Goal: Task Accomplishment & Management: Use online tool/utility

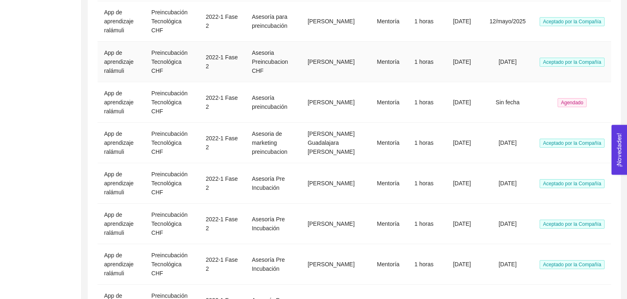
scroll to position [227, 0]
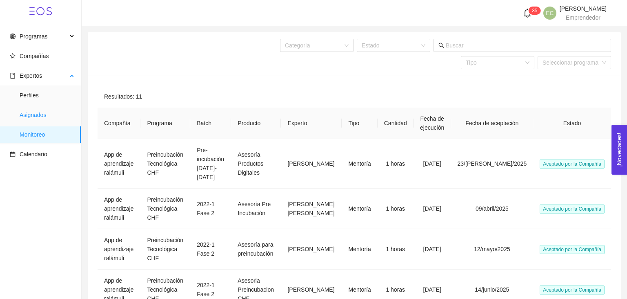
click at [46, 118] on span "Asignados" at bounding box center [47, 115] width 55 height 16
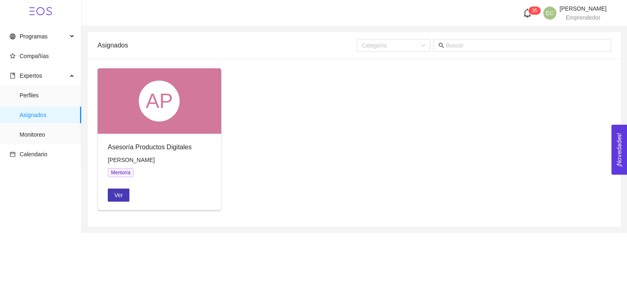
click at [120, 195] on span "Ver" at bounding box center [118, 194] width 9 height 9
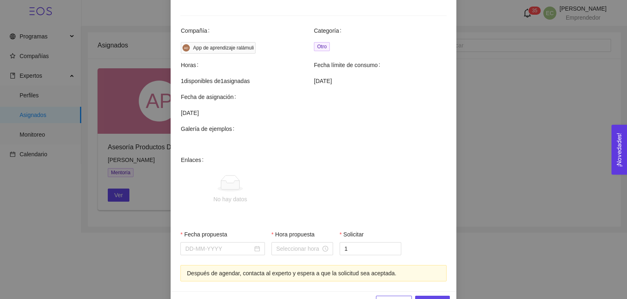
scroll to position [253, 0]
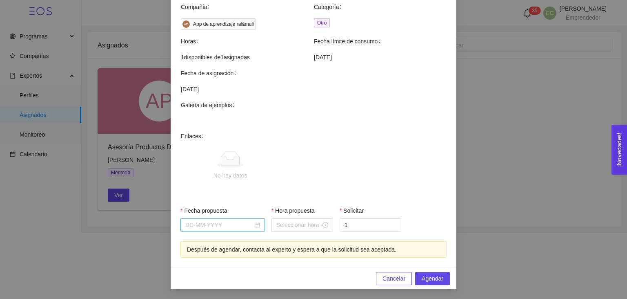
click at [233, 228] on input "Fecha propuesta" at bounding box center [218, 224] width 67 height 9
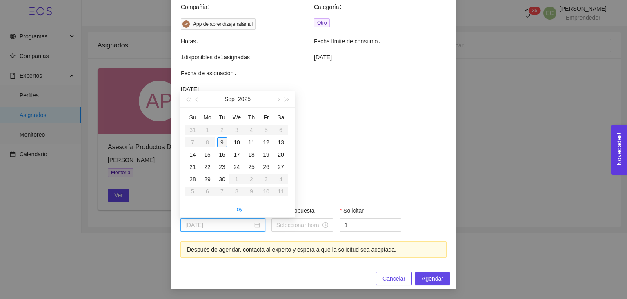
type input "[DATE]"
click at [224, 143] on div "9" at bounding box center [222, 142] width 10 height 10
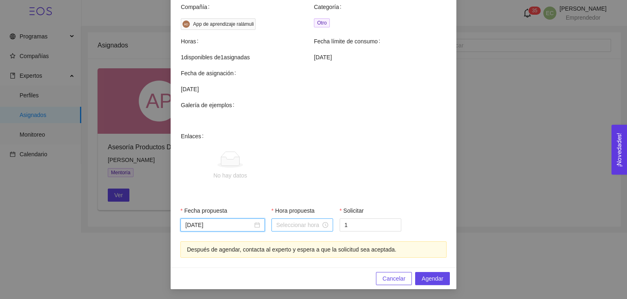
click at [306, 228] on input "Hora propuesta" at bounding box center [299, 224] width 45 height 9
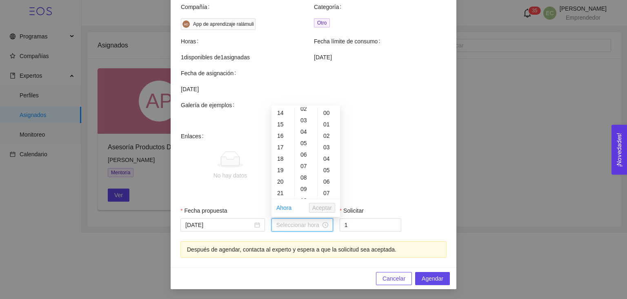
scroll to position [137, 0]
click at [277, 162] on div "16" at bounding box center [283, 158] width 23 height 11
type input "16:00:00"
click at [321, 208] on span "Aceptar" at bounding box center [322, 207] width 20 height 9
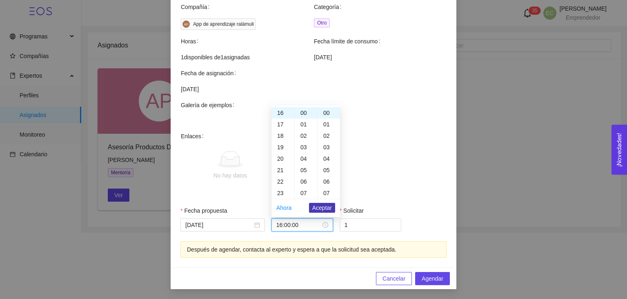
scroll to position [183, 0]
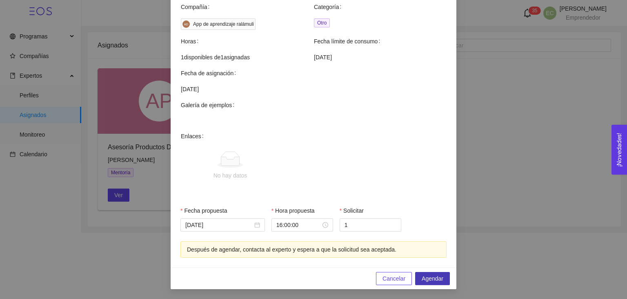
click at [438, 281] on span "Agendar" at bounding box center [433, 278] width 22 height 9
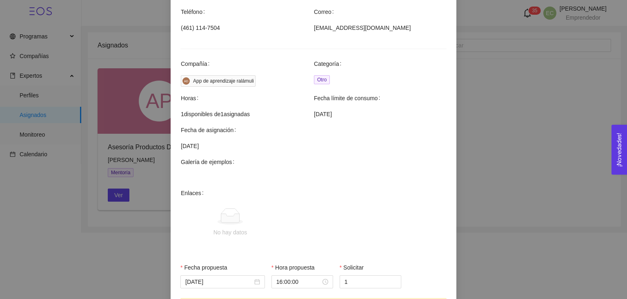
scroll to position [253, 0]
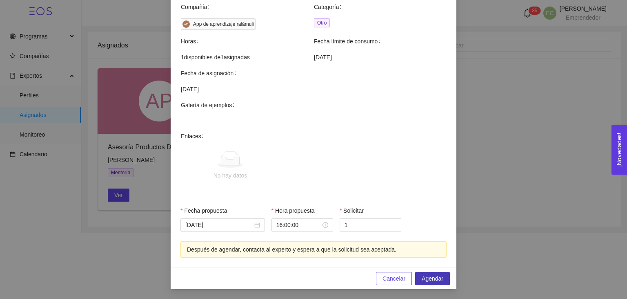
click at [440, 275] on span "Agendar" at bounding box center [433, 278] width 22 height 9
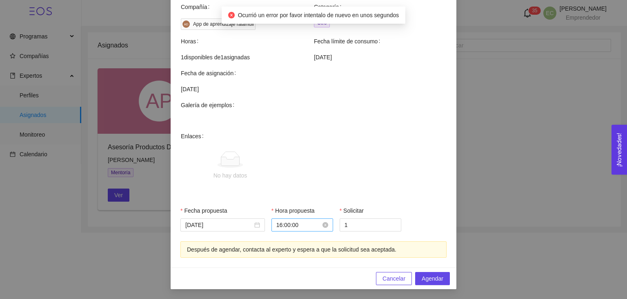
click at [289, 228] on input "16:00:00" at bounding box center [299, 224] width 45 height 9
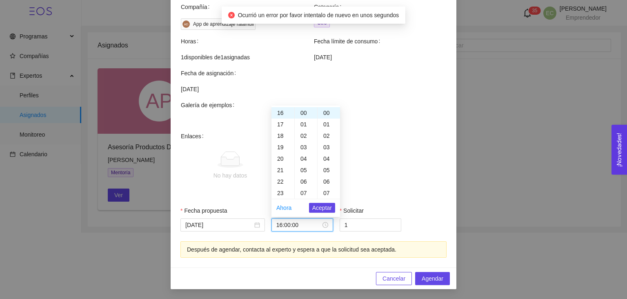
scroll to position [183, 0]
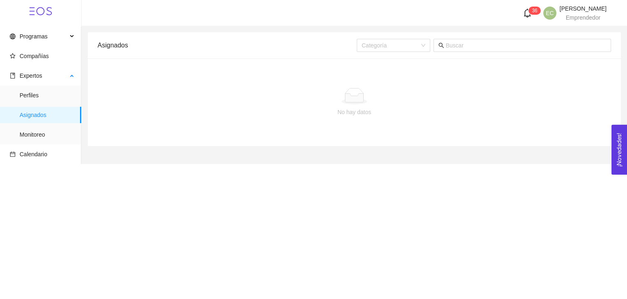
click at [32, 125] on ul "Perfiles Asignados Monitoreo" at bounding box center [40, 114] width 81 height 59
click at [35, 132] on span "Monitoreo" at bounding box center [47, 134] width 55 height 16
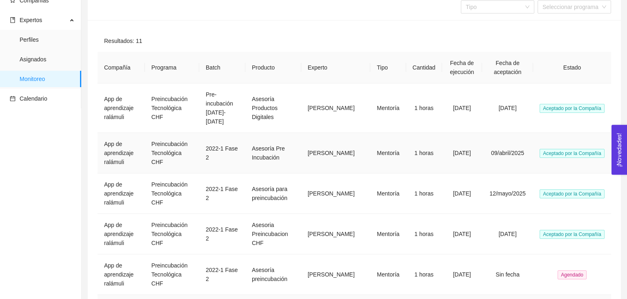
scroll to position [39, 0]
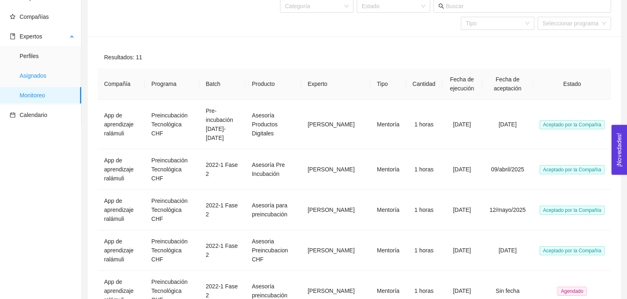
click at [35, 69] on span "Asignados" at bounding box center [47, 75] width 55 height 16
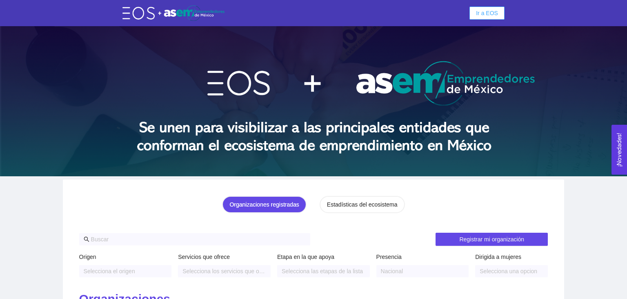
click at [497, 16] on span "Ir a EOS" at bounding box center [487, 13] width 22 height 9
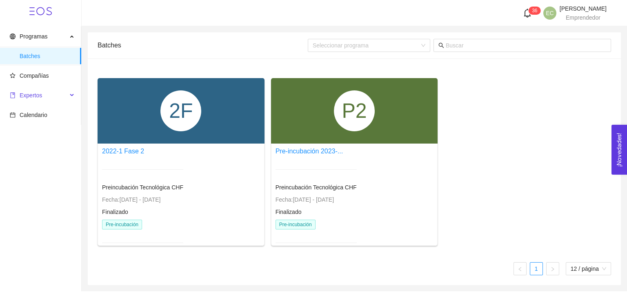
click at [60, 100] on span "Expertos" at bounding box center [39, 95] width 58 height 16
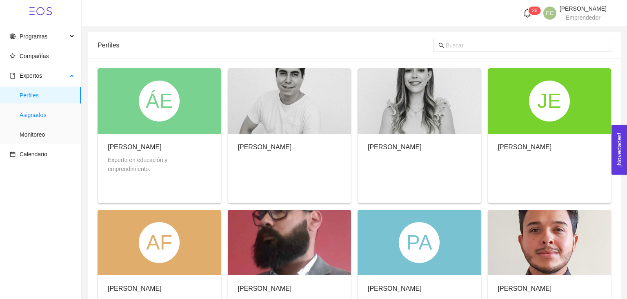
click at [58, 114] on span "Asignados" at bounding box center [47, 115] width 55 height 16
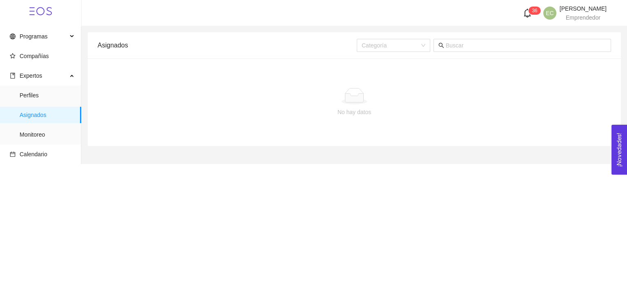
click at [58, 114] on span "Asignados" at bounding box center [47, 115] width 55 height 16
click at [56, 130] on span "Monitoreo" at bounding box center [47, 134] width 55 height 16
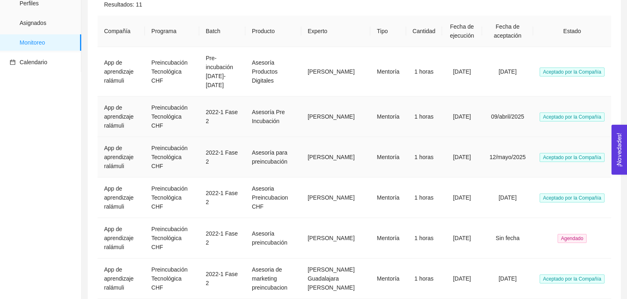
scroll to position [98, 0]
